Goal: Transaction & Acquisition: Obtain resource

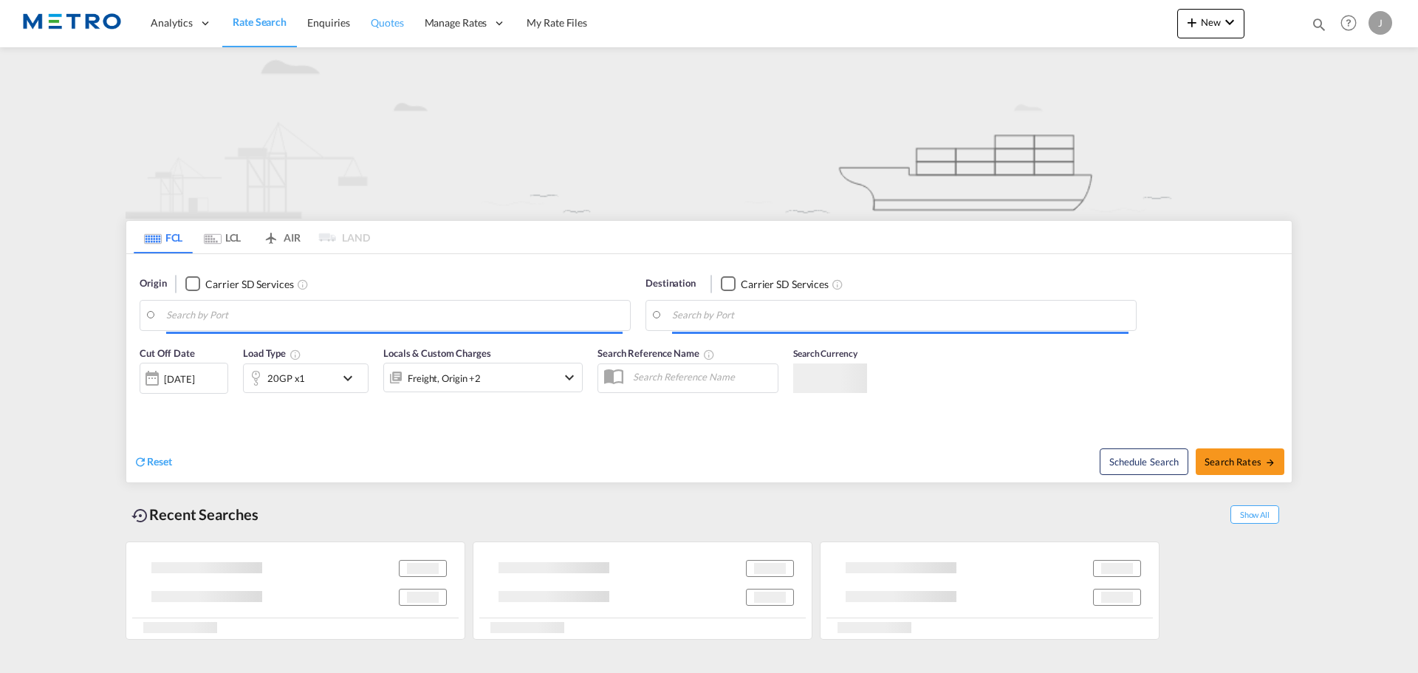
type input "[GEOGRAPHIC_DATA], [GEOGRAPHIC_DATA]"
type input "[GEOGRAPHIC_DATA], [GEOGRAPHIC_DATA], USCHI"
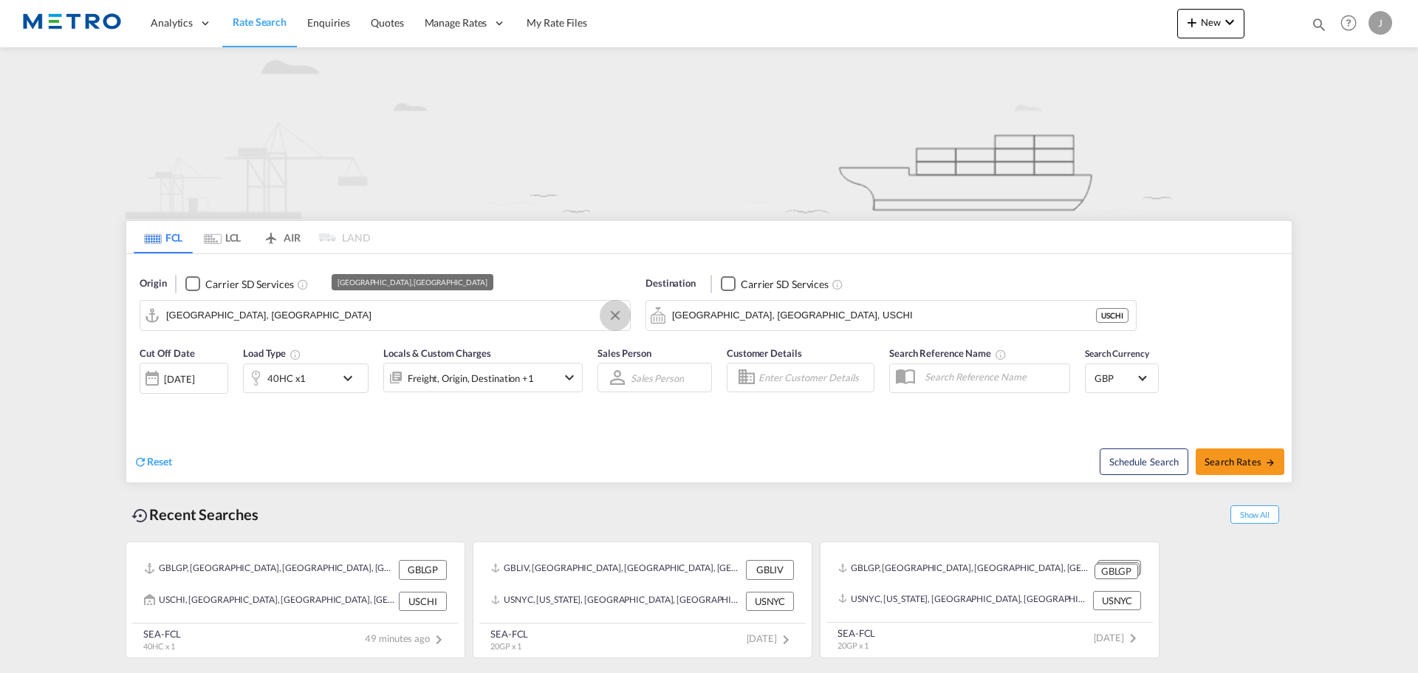
click at [620, 318] on md-icon "Clear Input" at bounding box center [615, 315] width 16 height 16
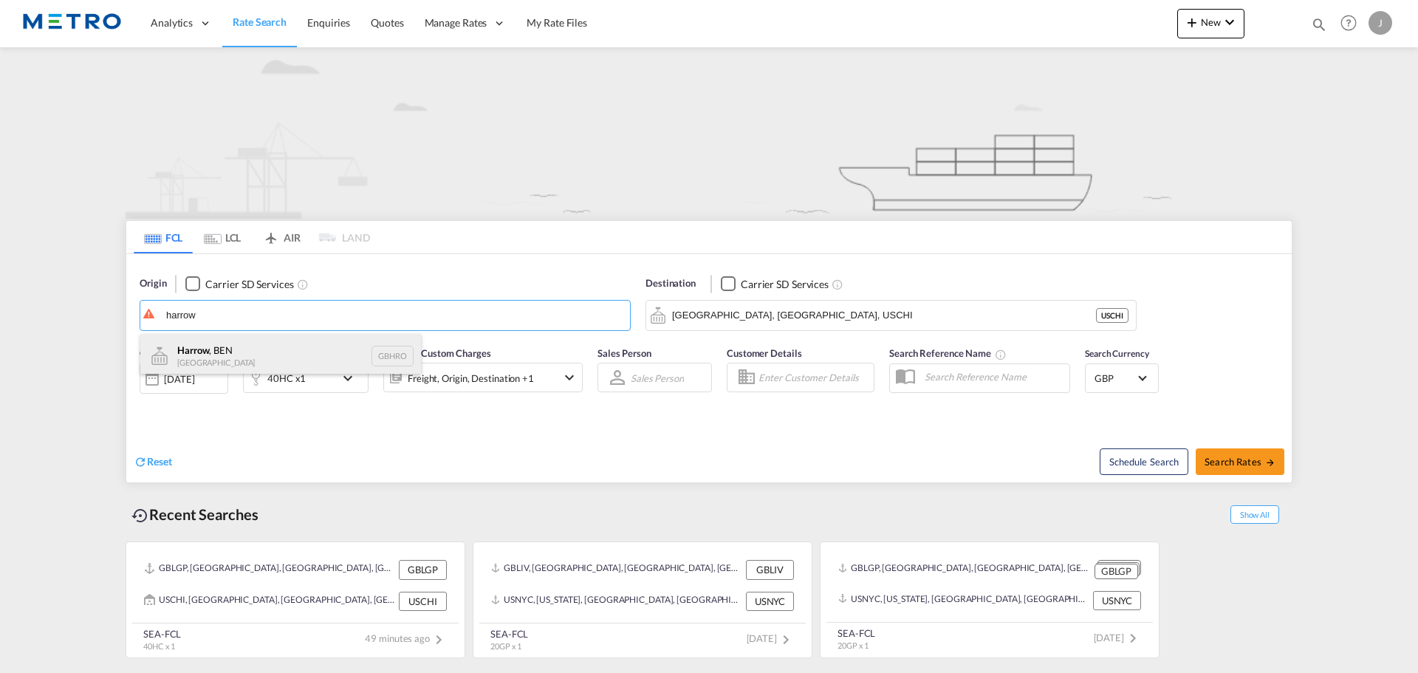
click at [242, 339] on div "Harrow , BEN [GEOGRAPHIC_DATA] GBHRO" at bounding box center [280, 356] width 281 height 44
type input "Harrow, BEN, GBHRO"
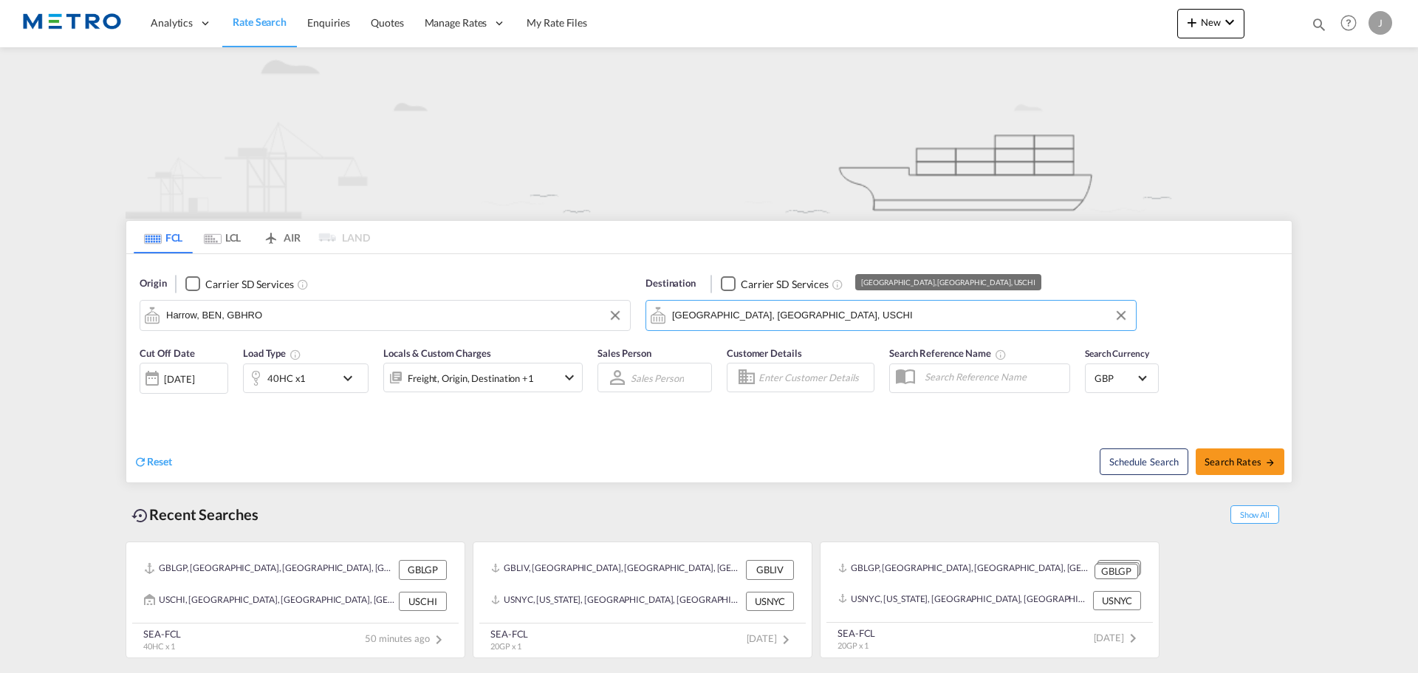
click at [758, 329] on md-autocomplete-wrap "[GEOGRAPHIC_DATA], [GEOGRAPHIC_DATA], USCHI" at bounding box center [900, 319] width 456 height 30
click at [767, 317] on input "[GEOGRAPHIC_DATA], [GEOGRAPHIC_DATA], USCHI" at bounding box center [900, 315] width 456 height 22
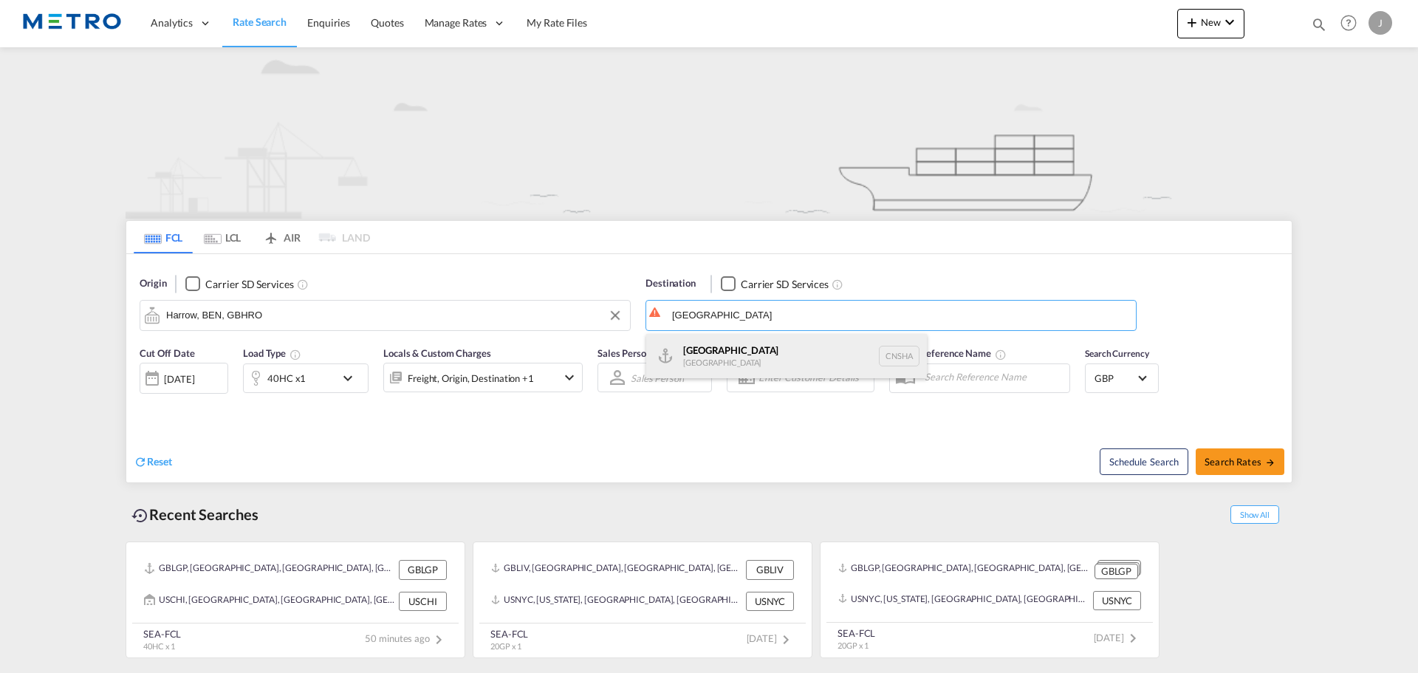
click at [794, 357] on div "Shanghai [GEOGRAPHIC_DATA] [GEOGRAPHIC_DATA]" at bounding box center [786, 356] width 281 height 44
type input "[GEOGRAPHIC_DATA], [GEOGRAPHIC_DATA]"
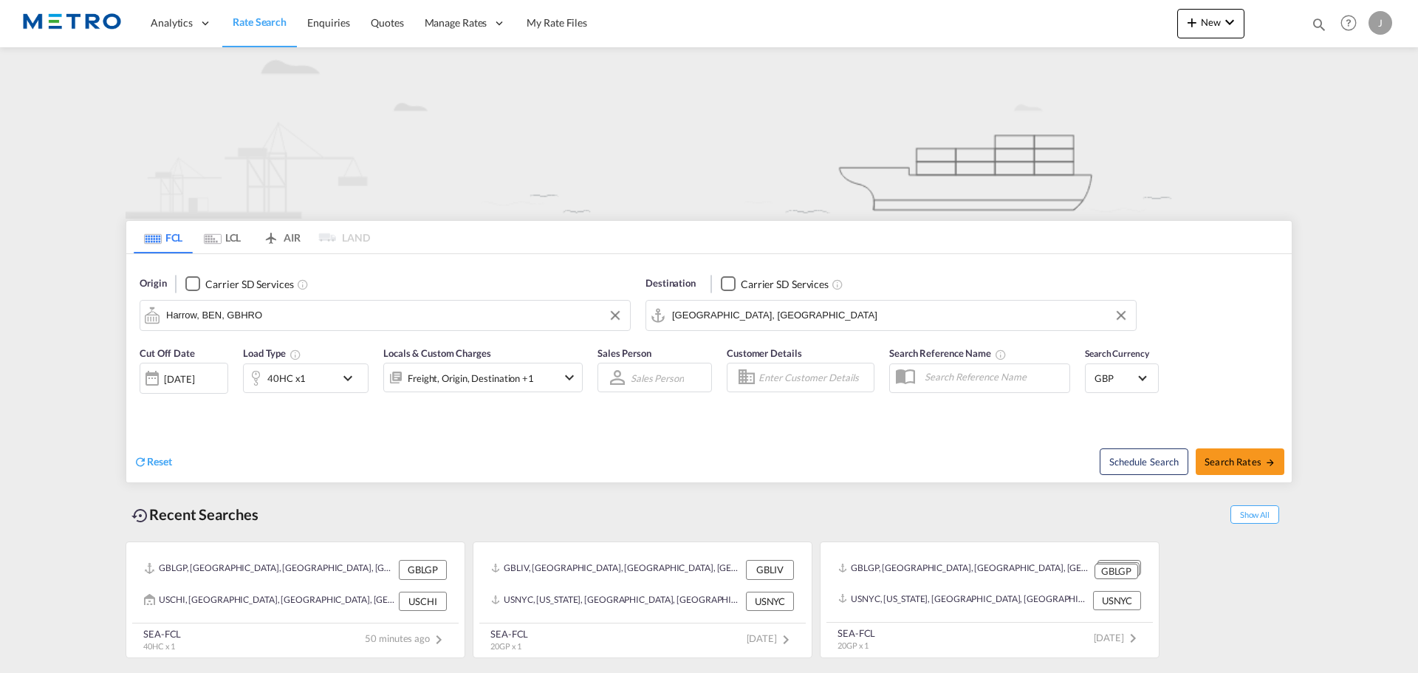
click at [346, 374] on md-icon "icon-chevron-down" at bounding box center [351, 378] width 25 height 18
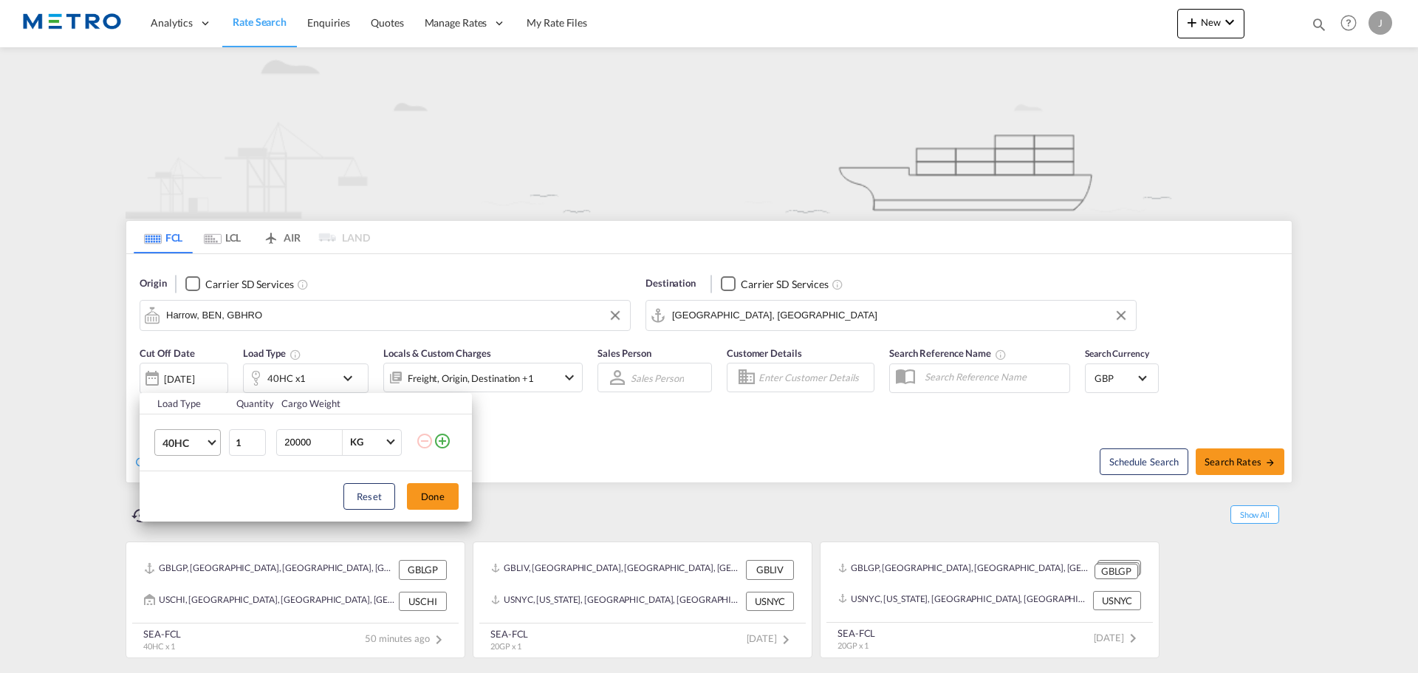
click at [205, 442] on md-select-value "40HC" at bounding box center [190, 442] width 59 height 25
click at [199, 375] on md-option "20GP" at bounding box center [201, 371] width 100 height 35
click at [422, 488] on button "Done" at bounding box center [433, 496] width 52 height 27
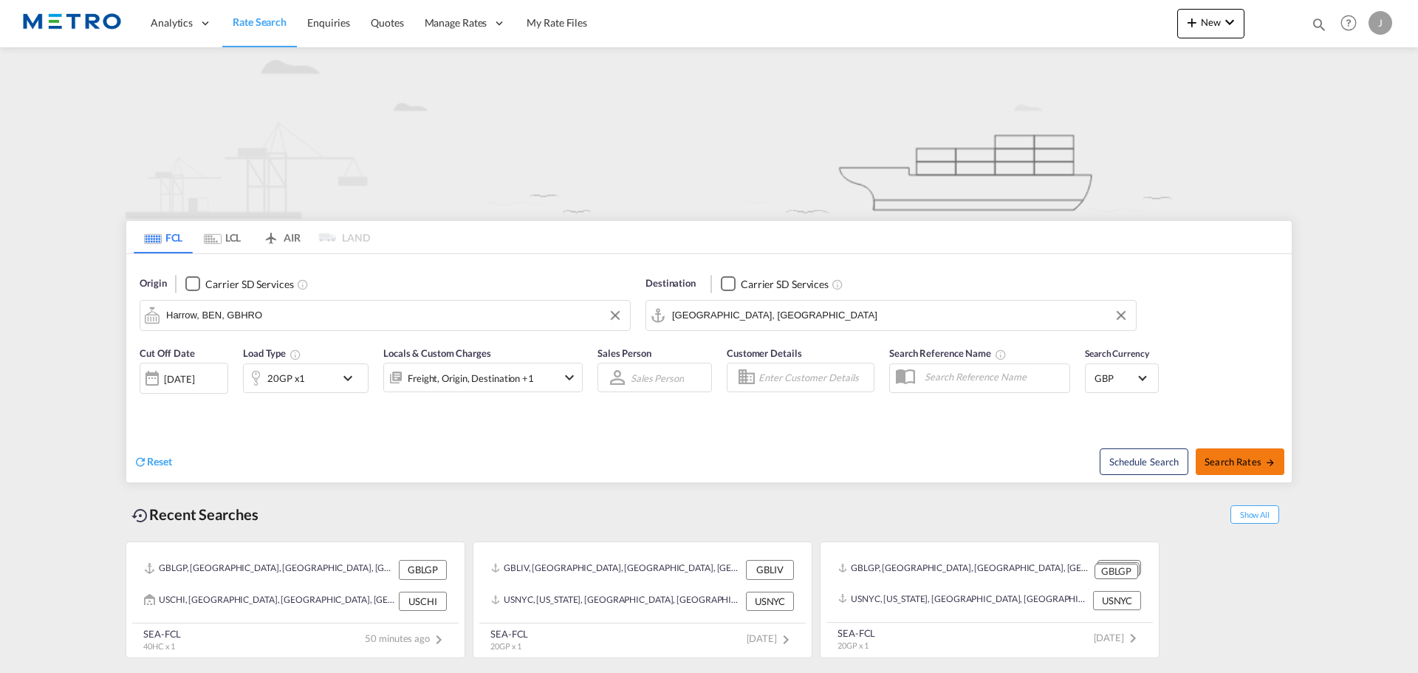
click at [1255, 456] on span "Search Rates" at bounding box center [1239, 462] width 71 height 12
type input "GBHRO to CNSHA / [DATE]"
